Goal: Check status: Check status

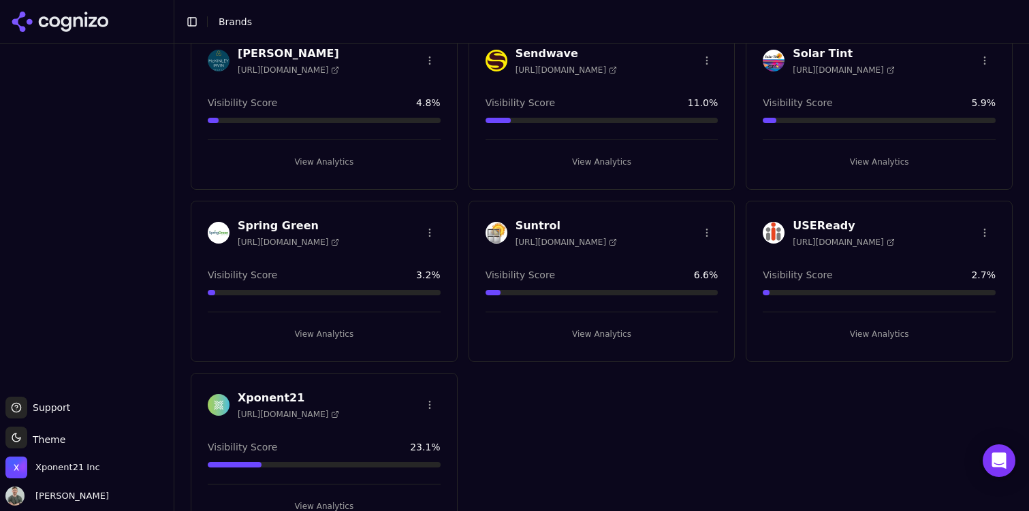
scroll to position [422, 0]
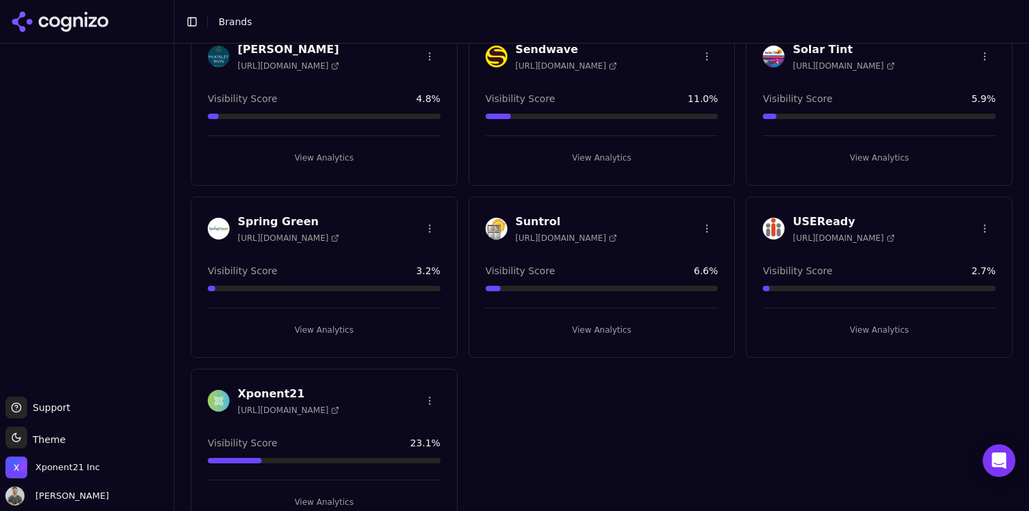
click at [608, 342] on div "Suntrol [URL][DOMAIN_NAME] Visibility Score 6.6 % View Analytics" at bounding box center [602, 277] width 267 height 161
click at [609, 336] on button "View Analytics" at bounding box center [602, 330] width 233 height 22
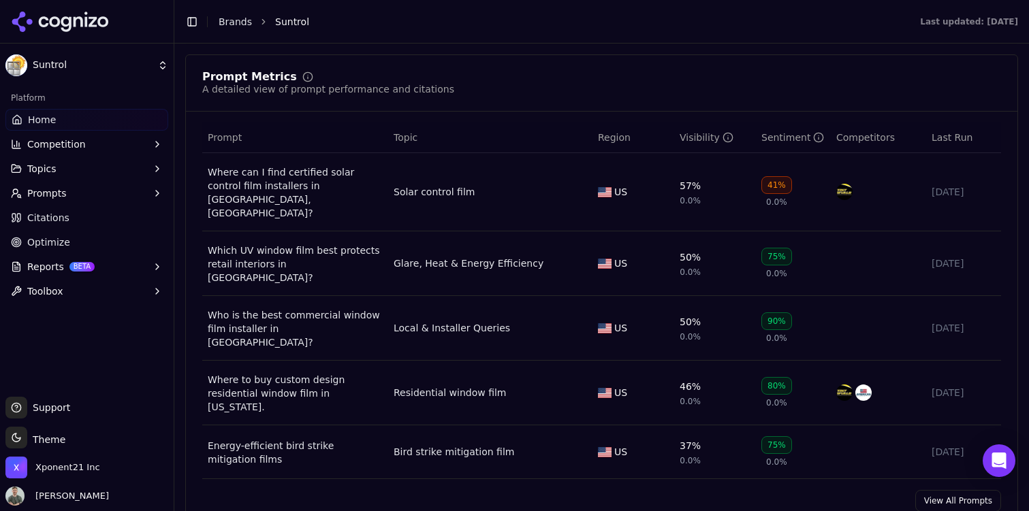
scroll to position [958, 0]
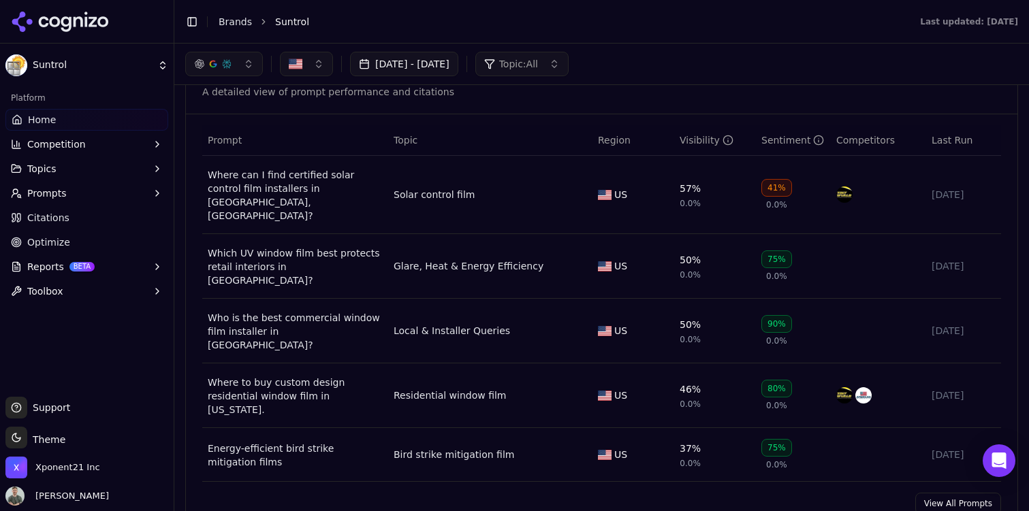
click at [932, 493] on link "View All Prompts" at bounding box center [958, 504] width 86 height 22
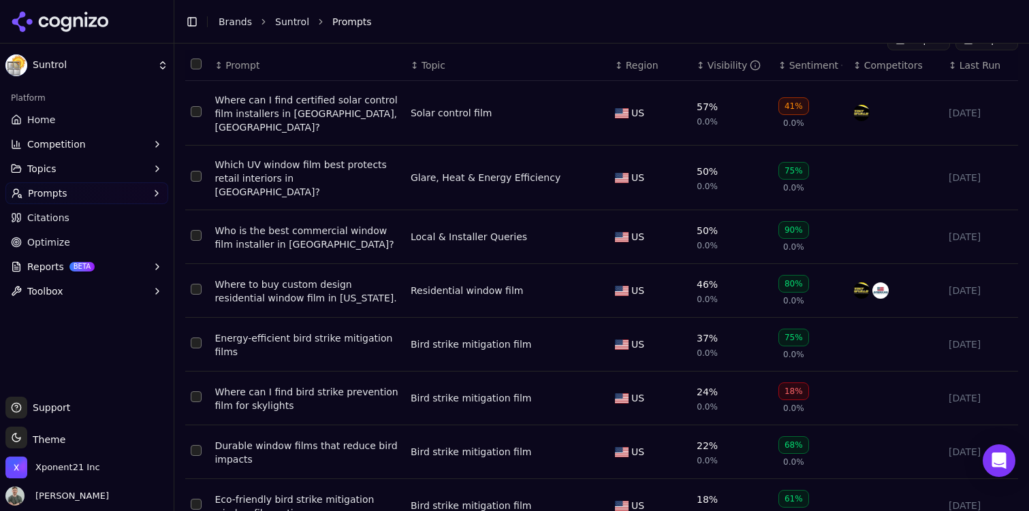
scroll to position [153, 0]
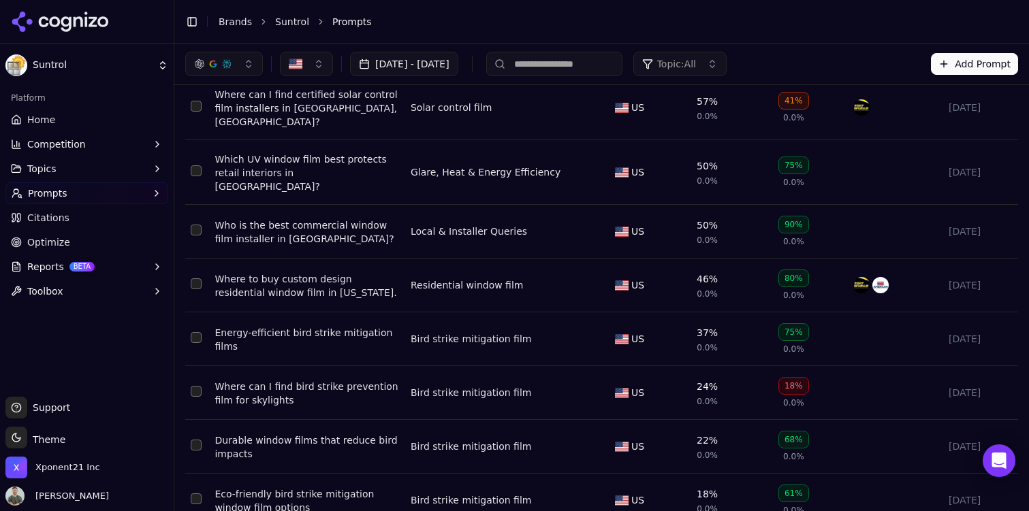
click at [697, 219] on div "50% 0.0%" at bounding box center [707, 232] width 21 height 27
click at [253, 219] on div "Who is the best commercial window film installer in [GEOGRAPHIC_DATA]?" at bounding box center [307, 232] width 185 height 27
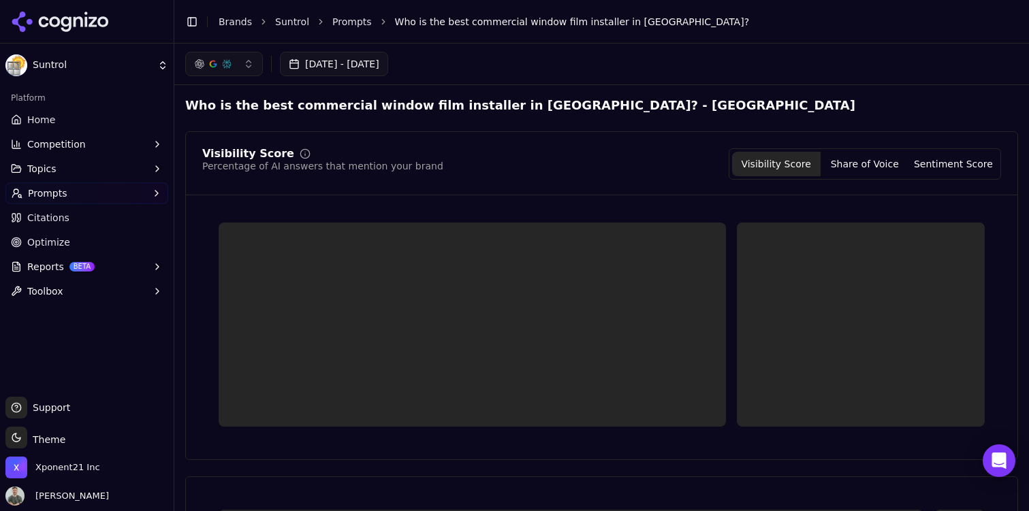
click at [388, 65] on button "[DATE] - [DATE]" at bounding box center [334, 64] width 108 height 25
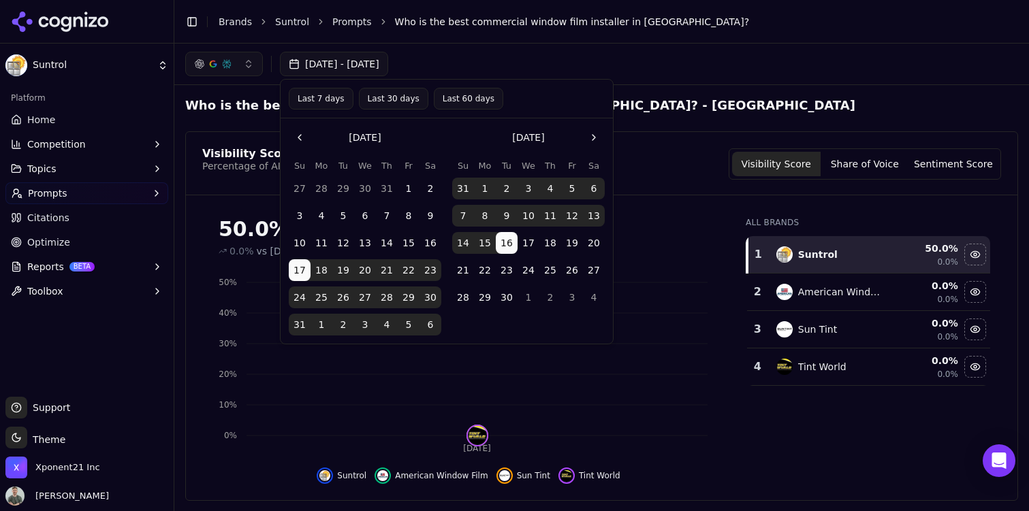
click at [479, 189] on button "1" at bounding box center [485, 189] width 22 height 22
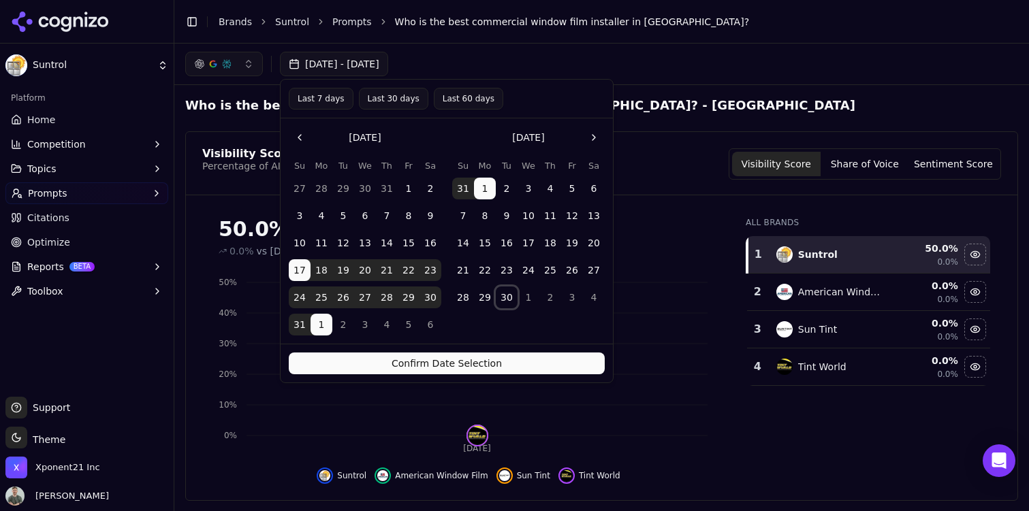
click at [509, 302] on button "30" at bounding box center [507, 298] width 22 height 22
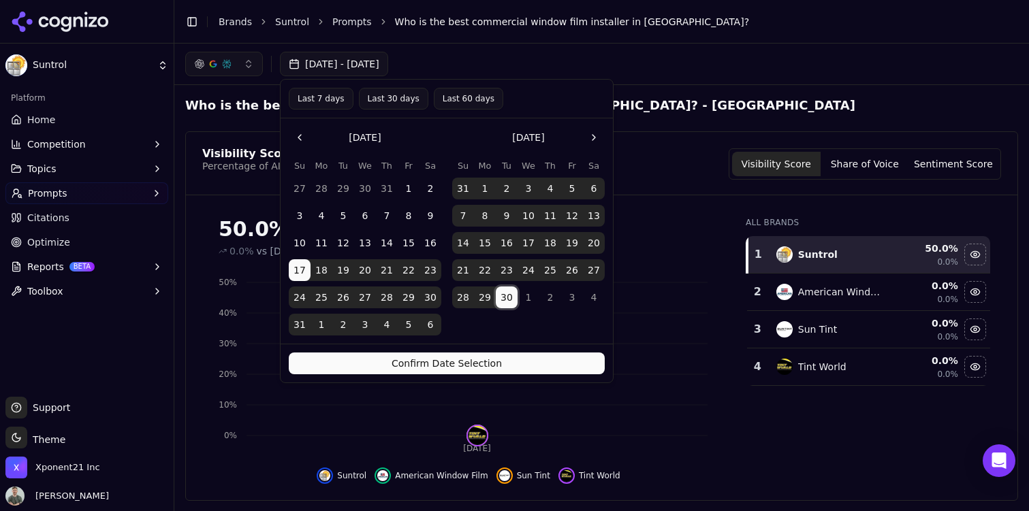
click at [496, 347] on div "Confirm Date Selection" at bounding box center [447, 363] width 332 height 39
click at [496, 364] on button "Confirm Date Selection" at bounding box center [447, 364] width 316 height 22
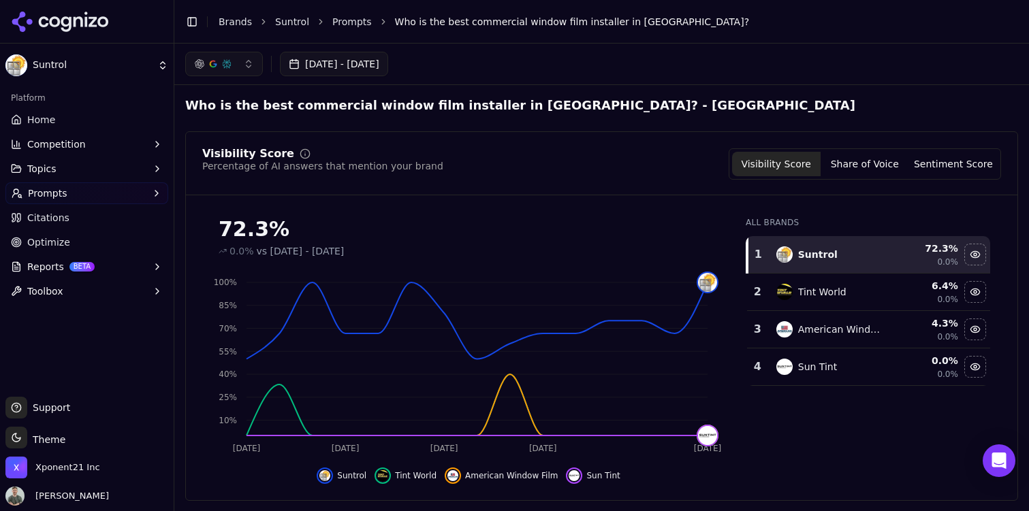
click at [343, 24] on link "Prompts" at bounding box center [352, 22] width 40 height 14
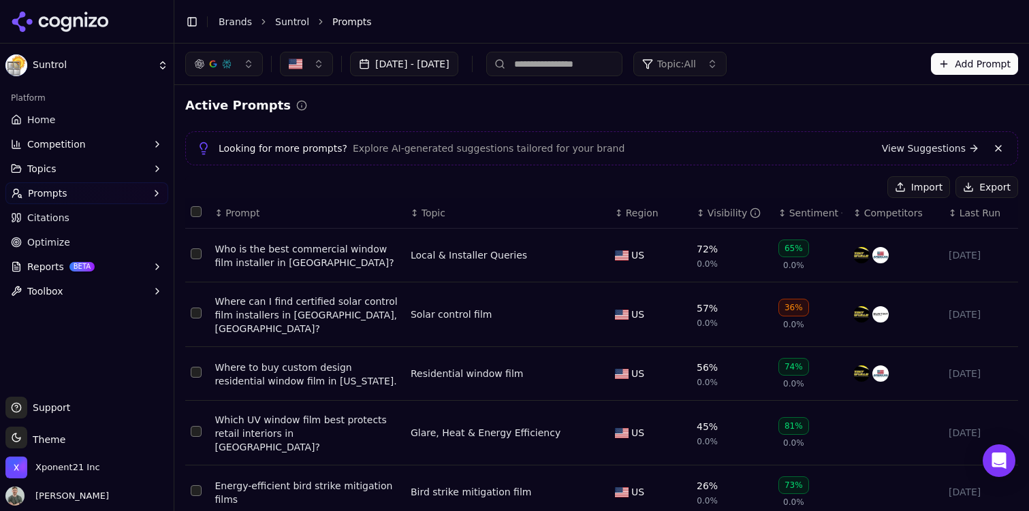
click at [849, 33] on header "Toggle Sidebar Brands Suntrol Prompts" at bounding box center [601, 22] width 855 height 44
